Goal: Find specific fact: Find specific fact

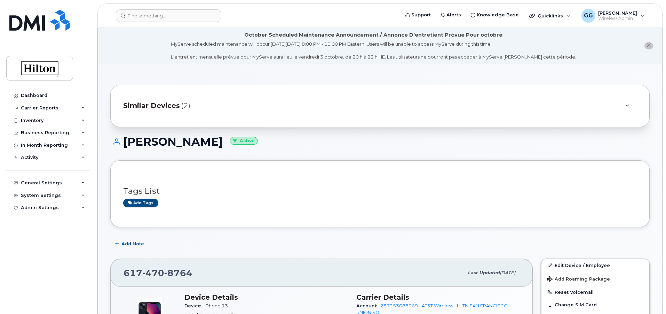
scroll to position [70, 0]
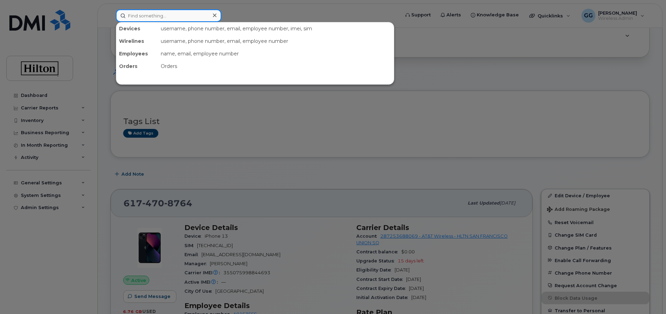
click at [136, 22] on input at bounding box center [168, 15] width 105 height 13
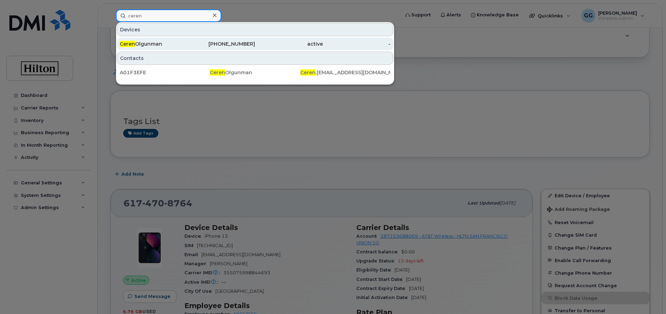
type input "ceren"
click at [241, 43] on div "617-470-8764" at bounding box center [222, 43] width 68 height 7
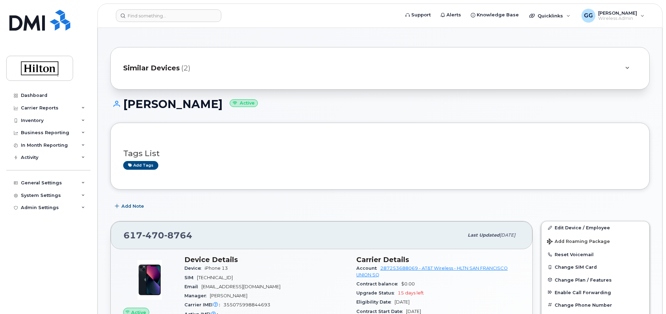
scroll to position [209, 0]
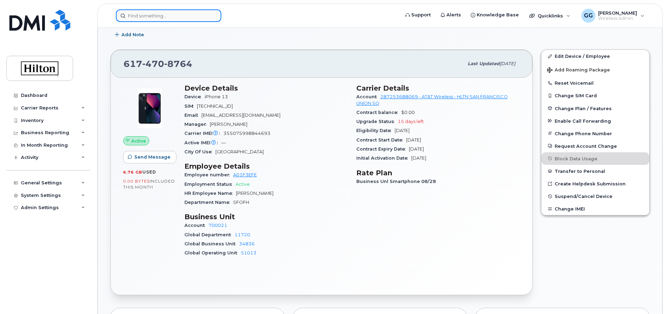
click at [148, 18] on input at bounding box center [168, 15] width 105 height 13
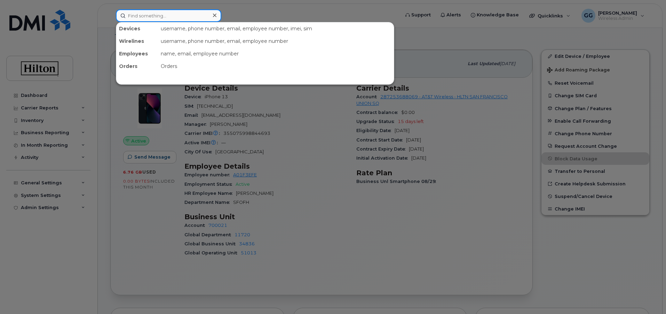
paste input "[PHONE_NUMBER]"
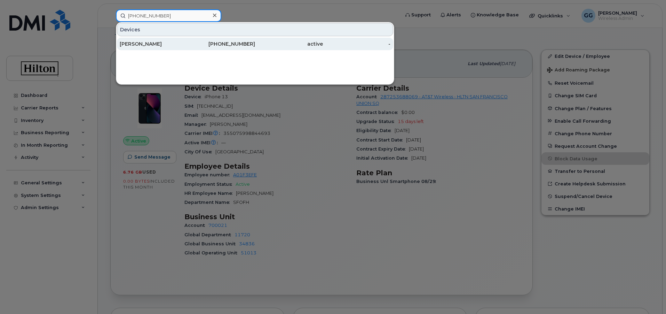
type input "[PHONE_NUMBER]"
click at [152, 44] on div "[PERSON_NAME]" at bounding box center [154, 43] width 68 height 7
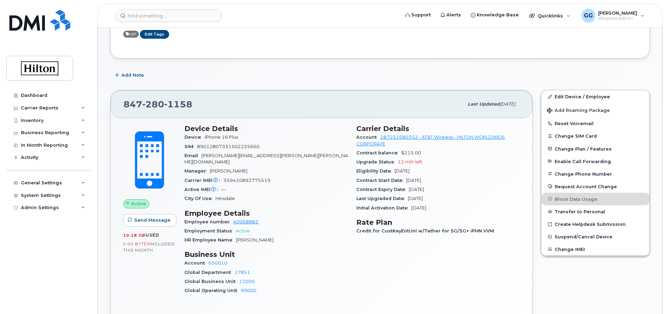
scroll to position [209, 0]
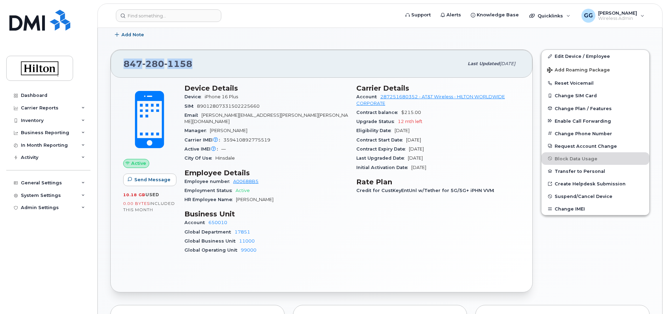
drag, startPoint x: 199, startPoint y: 66, endPoint x: 118, endPoint y: 64, distance: 81.1
click at [116, 64] on div "[PHONE_NUMBER] Last updated [DATE]" at bounding box center [322, 64] width 422 height 28
copy span "[PHONE_NUMBER]"
